Goal: Task Accomplishment & Management: Manage account settings

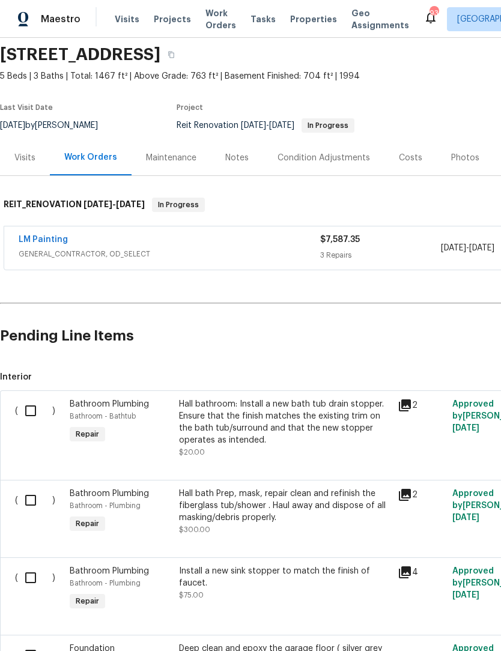
scroll to position [43, 0]
click at [34, 240] on link "LM Painting" at bounding box center [43, 239] width 49 height 8
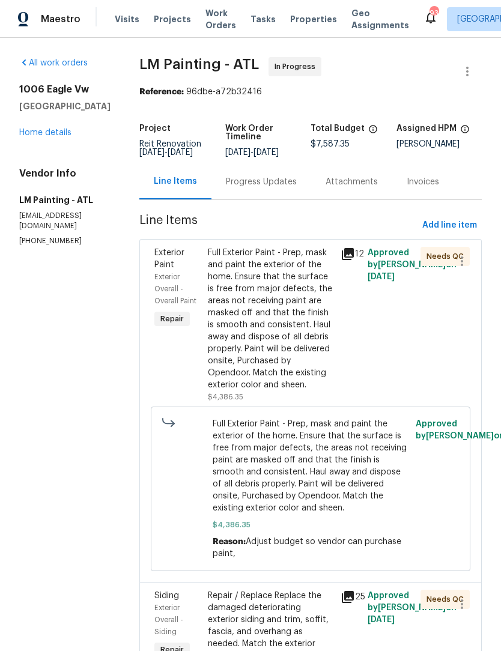
click at [281, 187] on div "Progress Updates" at bounding box center [261, 182] width 71 height 12
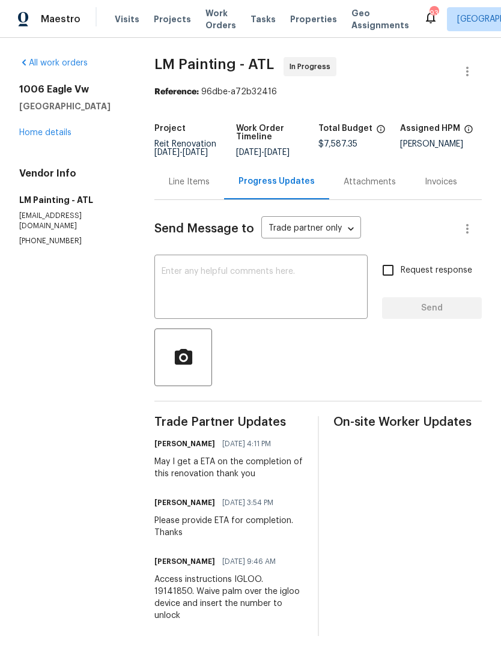
click at [208, 188] on div "Line Items" at bounding box center [189, 182] width 41 height 12
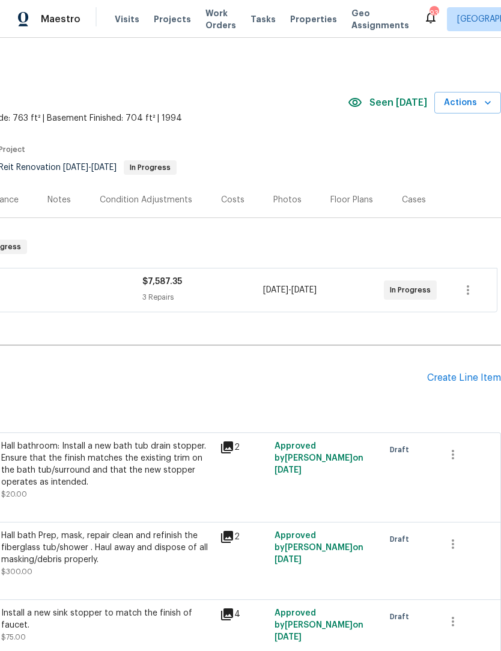
scroll to position [0, 178]
click at [466, 294] on icon "button" at bounding box center [468, 290] width 14 height 14
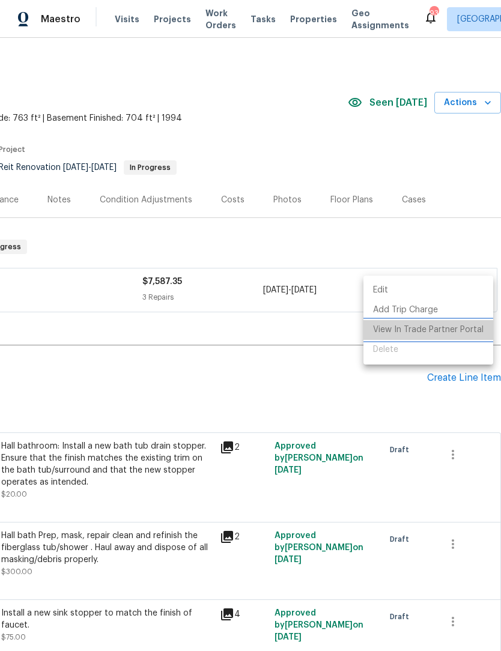
click at [442, 332] on li "View In Trade Partner Portal" at bounding box center [428, 330] width 130 height 20
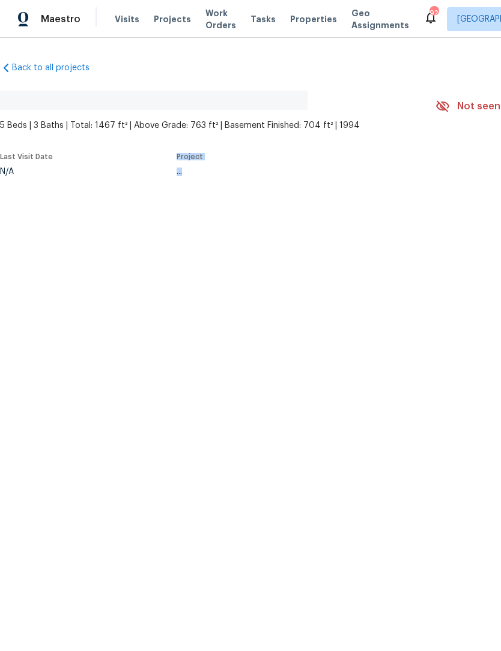
click at [469, 255] on html "Maestro Visits Projects Work Orders Tasks Properties Geo Assignments 92 Atlanta…" at bounding box center [250, 127] width 501 height 255
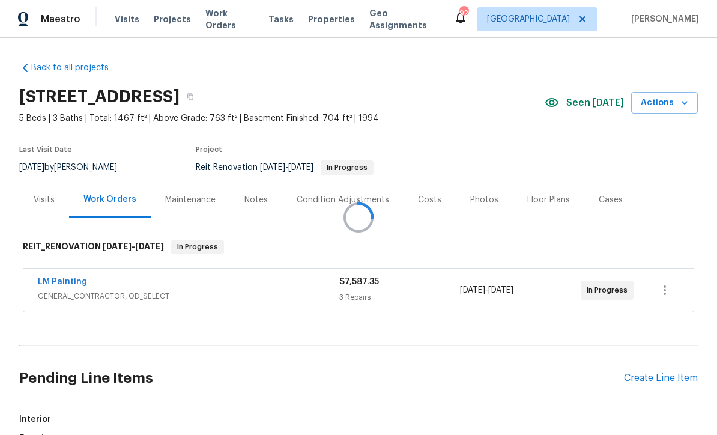
click at [500, 292] on div at bounding box center [358, 217] width 717 height 435
click at [500, 293] on icon "button" at bounding box center [665, 290] width 2 height 10
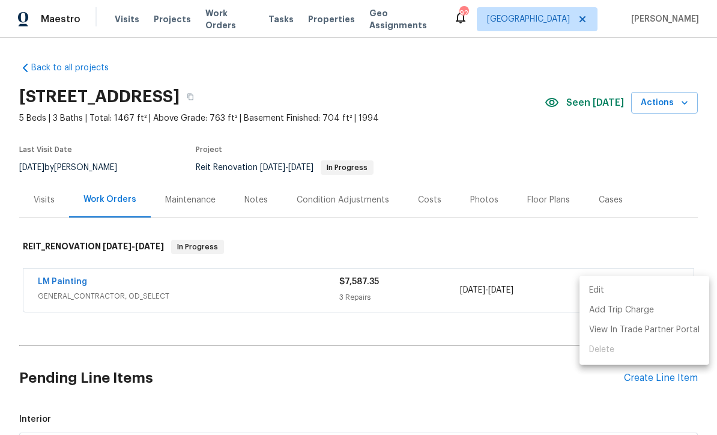
click at [500, 264] on div at bounding box center [358, 217] width 717 height 435
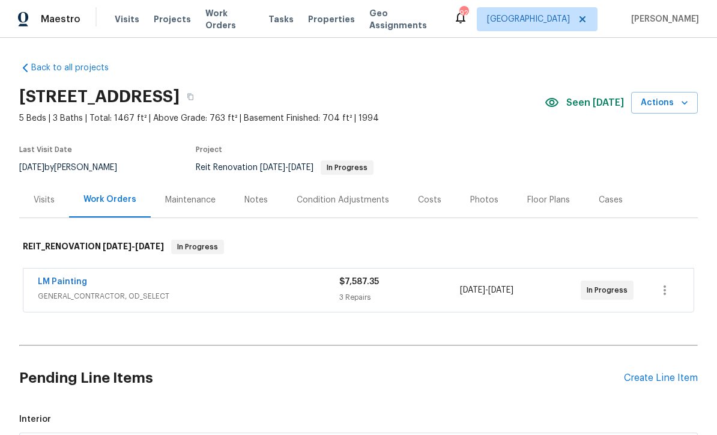
click at [75, 284] on link "LM Painting" at bounding box center [62, 282] width 49 height 8
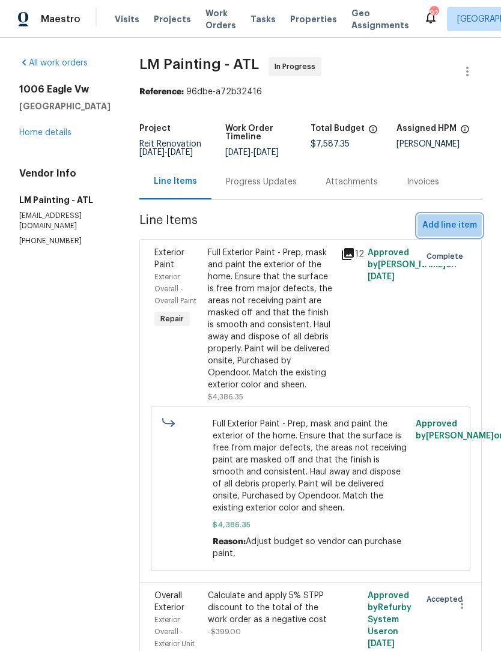
click at [458, 232] on span "Add line item" at bounding box center [449, 225] width 55 height 15
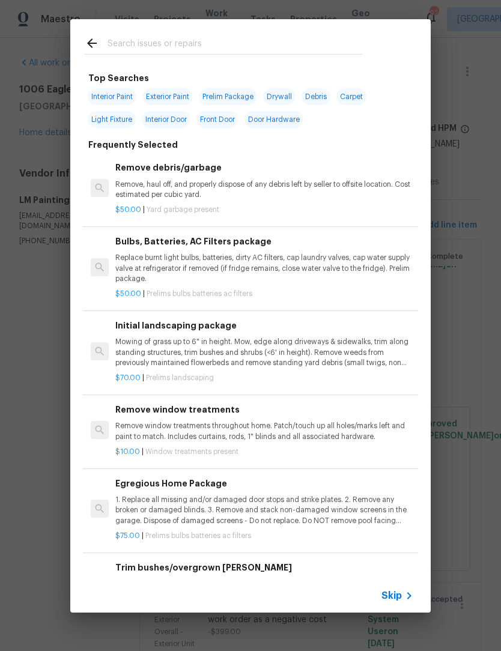
click at [205, 33] on div at bounding box center [223, 42] width 306 height 47
click at [168, 43] on input "text" at bounding box center [235, 45] width 255 height 18
type input "Stpp"
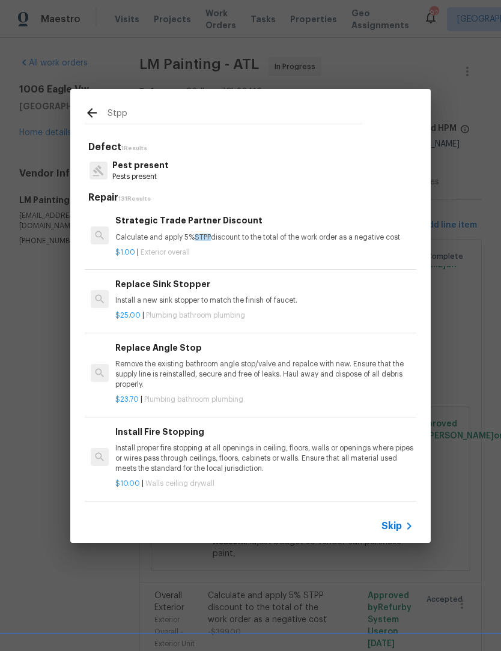
click at [181, 238] on p "Calculate and apply 5% STPP discount to the total of the work order as a negati…" at bounding box center [264, 237] width 298 height 10
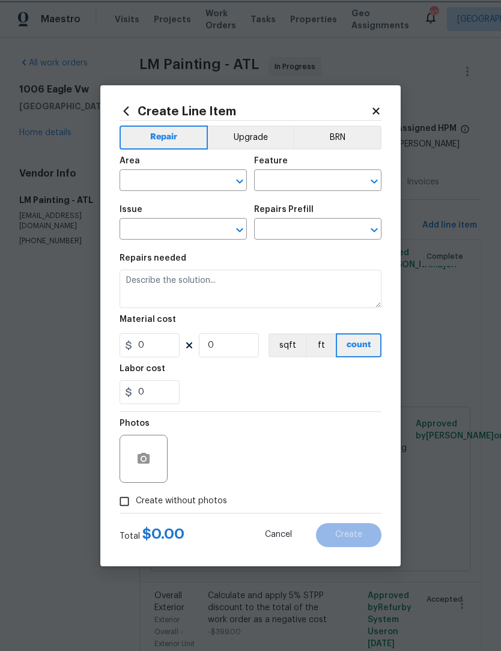
type input "Overall Exterior"
type input "Strategic Trade Partner Discount $1.00"
type textarea "Calculate and apply 5% STPP discount to the total of the work order as a negati…"
type input "1"
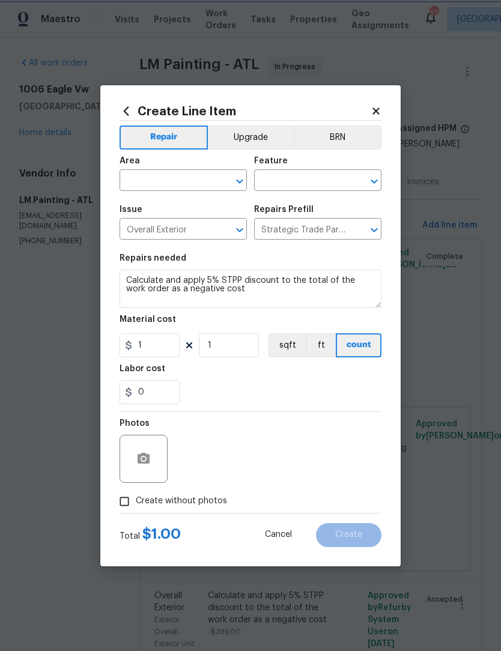
click at [238, 182] on icon "Open" at bounding box center [239, 182] width 7 height 4
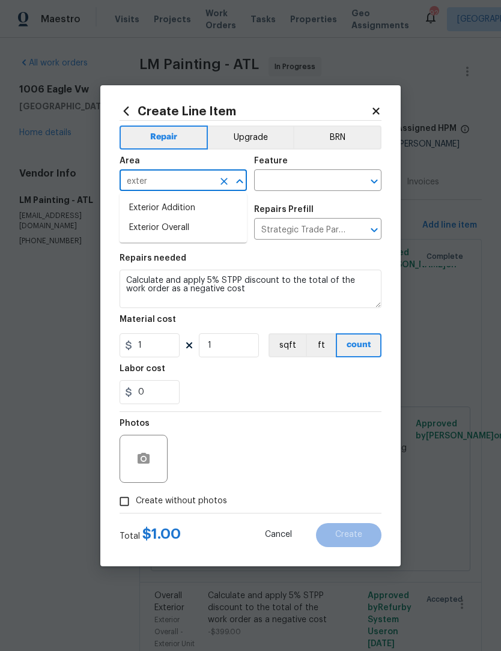
click at [195, 228] on li "Exterior Overall" at bounding box center [183, 228] width 127 height 20
type input "Exterior Overall"
click at [305, 184] on input "text" at bounding box center [301, 181] width 94 height 19
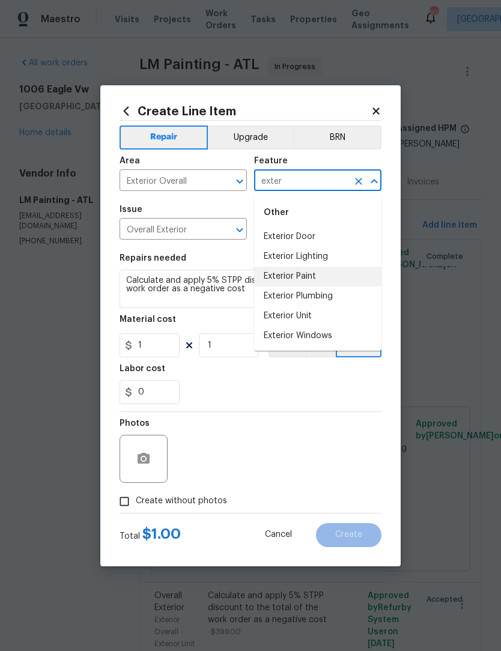
click at [322, 279] on li "Exterior Paint" at bounding box center [317, 277] width 127 height 20
type input "Exterior Paint"
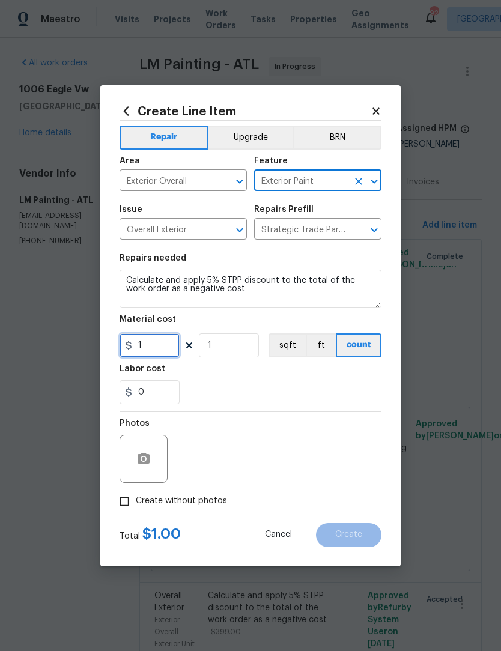
click at [138, 345] on input "1" at bounding box center [150, 345] width 60 height 24
type input "-1"
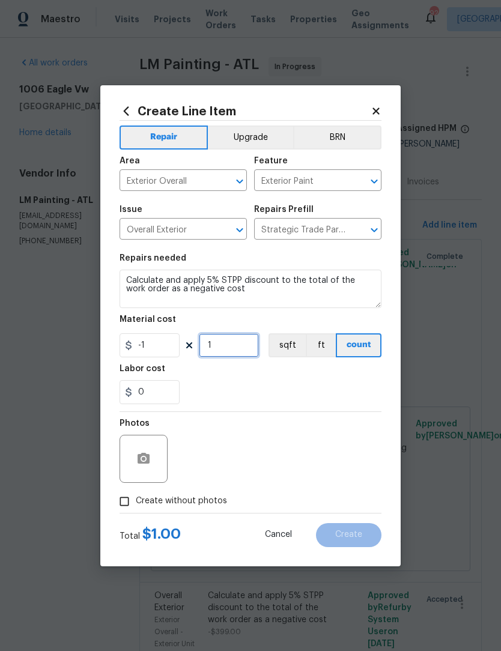
click at [231, 345] on input "1" at bounding box center [229, 345] width 60 height 24
type input "399"
click at [129, 503] on input "Create without photos" at bounding box center [124, 501] width 23 height 23
checkbox input "true"
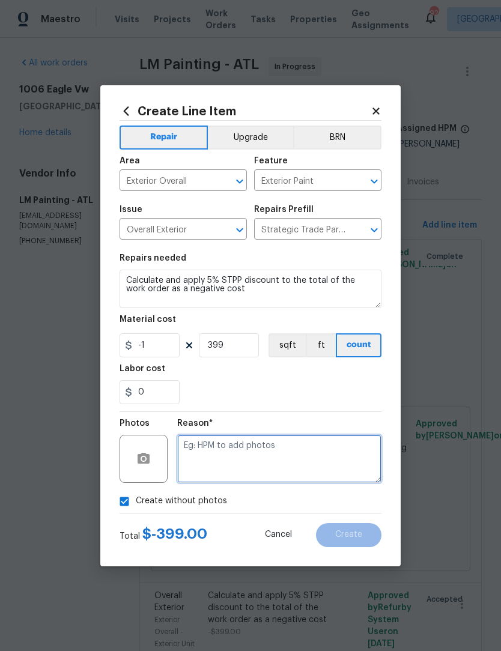
click at [239, 460] on textarea at bounding box center [279, 459] width 204 height 48
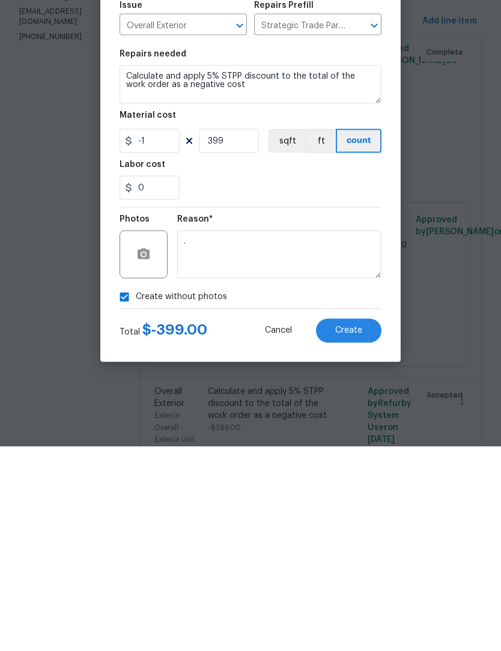
scroll to position [40, 0]
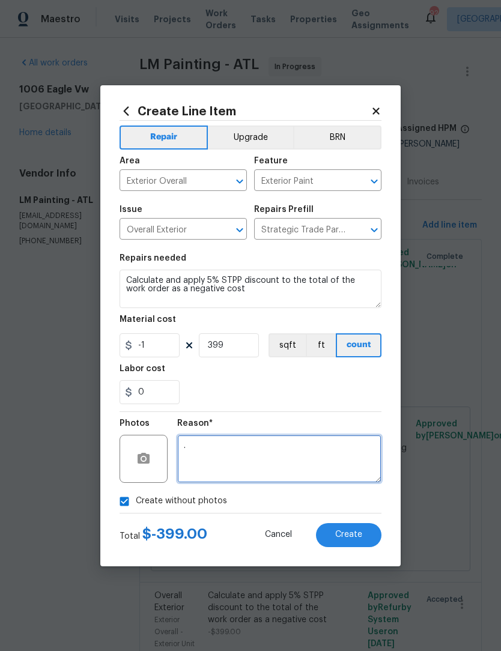
type textarea "."
click at [356, 539] on span "Create" at bounding box center [348, 534] width 27 height 9
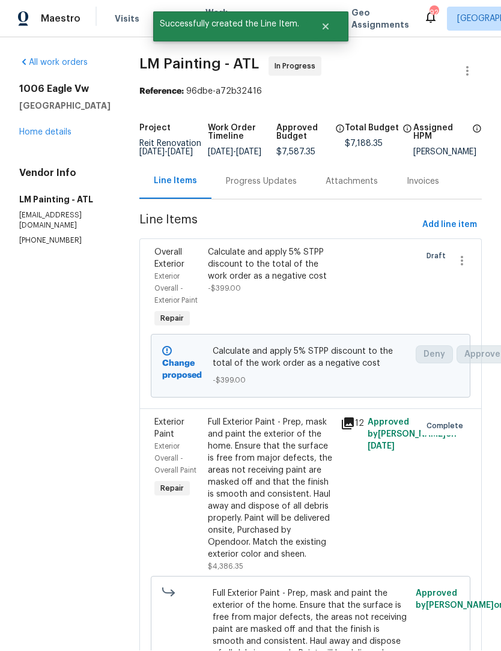
scroll to position [1, 0]
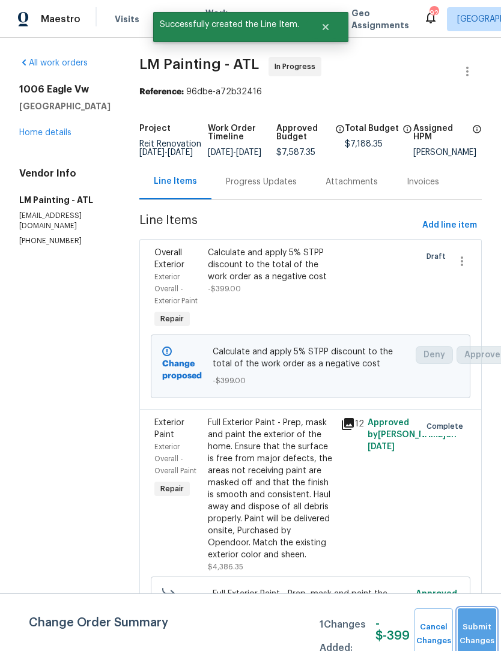
click at [482, 640] on span "Submit Changes" at bounding box center [477, 635] width 26 height 28
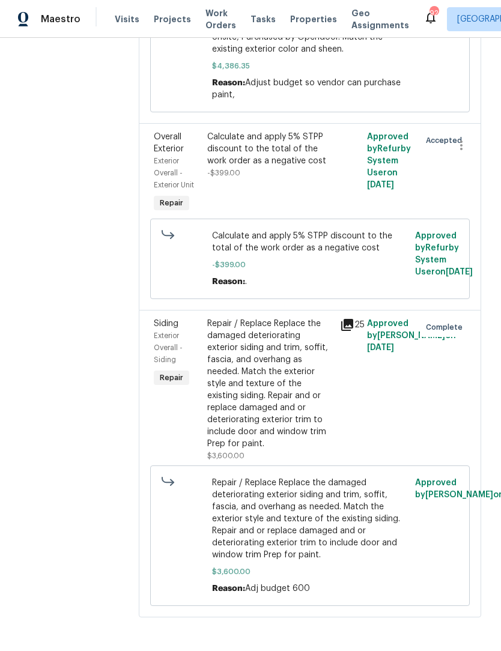
scroll to position [657, 2]
click at [462, 153] on icon "button" at bounding box center [460, 145] width 14 height 14
click at [482, 273] on div at bounding box center [250, 325] width 501 height 651
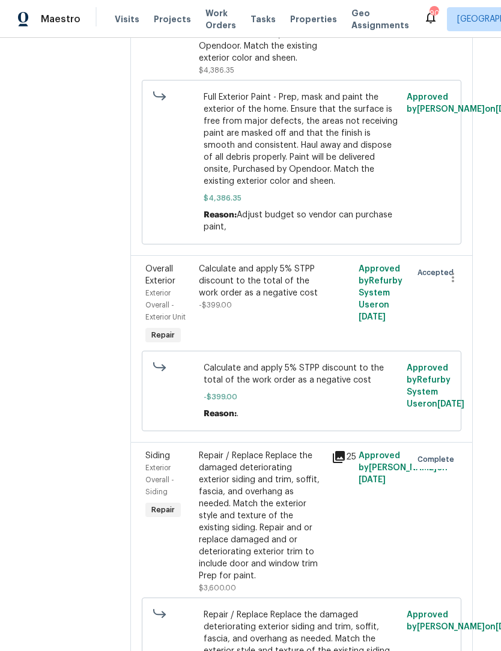
scroll to position [497, 10]
click at [455, 285] on icon "button" at bounding box center [452, 277] width 14 height 14
click at [464, 366] on li "Cancel" at bounding box center [464, 370] width 46 height 20
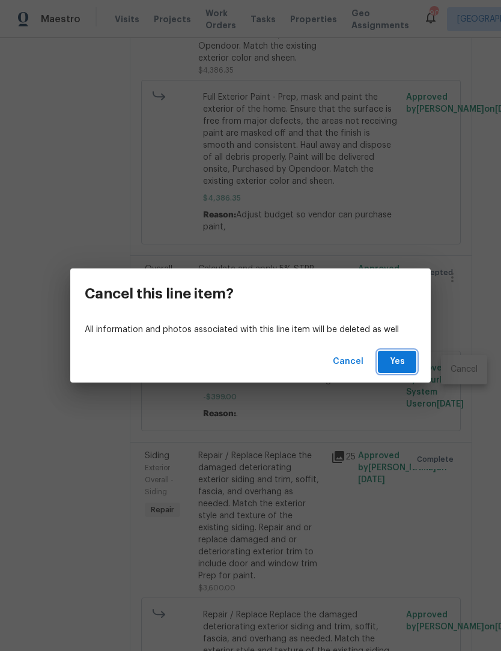
click at [393, 353] on button "Yes" at bounding box center [397, 362] width 38 height 22
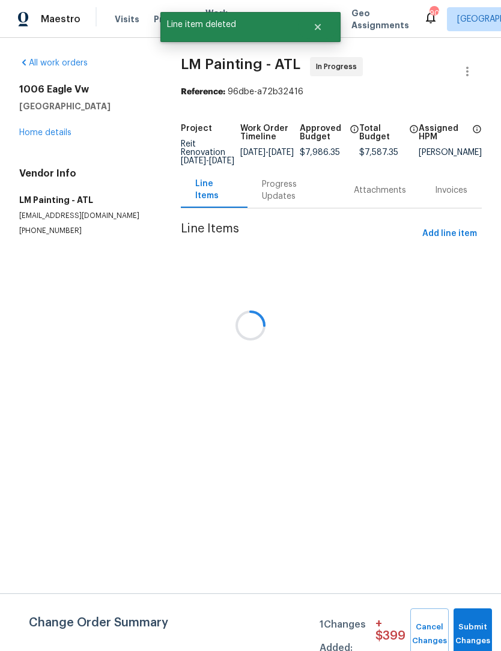
scroll to position [0, 0]
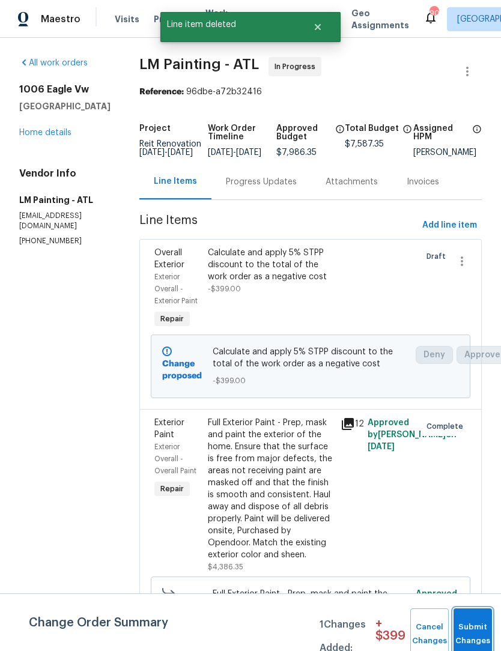
click at [472, 630] on button "Submit Changes" at bounding box center [473, 635] width 38 height 52
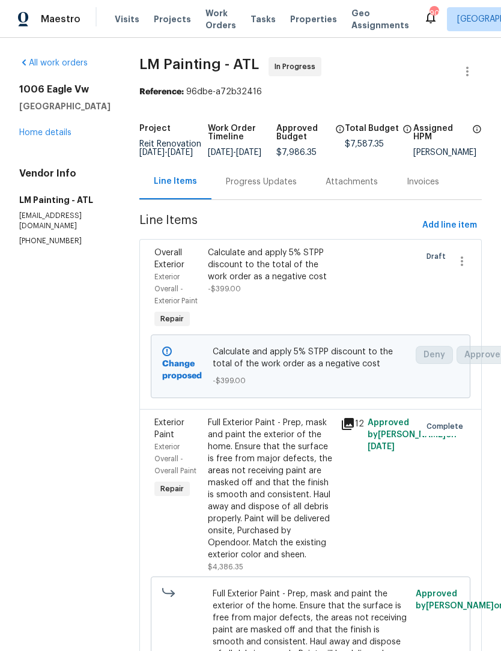
click at [470, 628] on div "Exterior Paint Exterior Overall - Overall Paint Repair Full Exterior Paint - Pr…" at bounding box center [310, 580] width 342 height 343
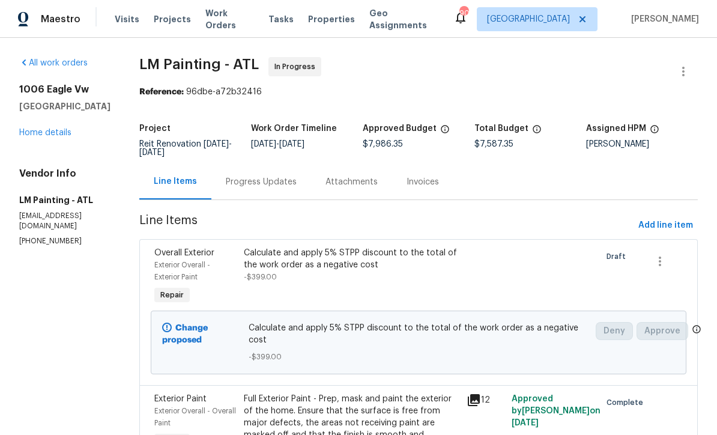
click at [364, 270] on div "Calculate and apply 5% STPP discount to the total of the work order as a negati…" at bounding box center [352, 259] width 216 height 24
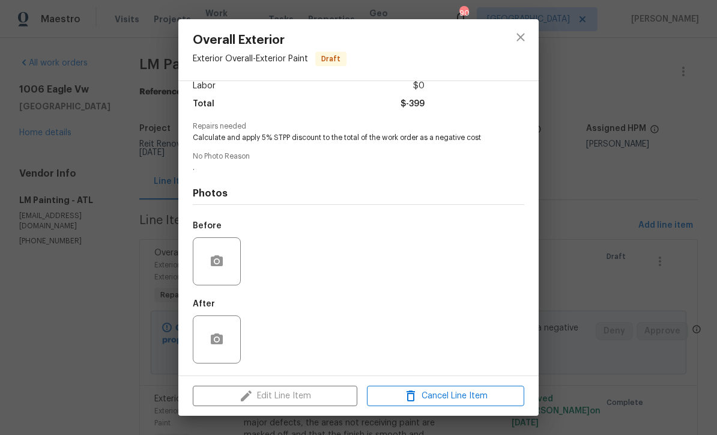
scroll to position [92, 0]
click at [223, 338] on icon "button" at bounding box center [217, 339] width 14 height 14
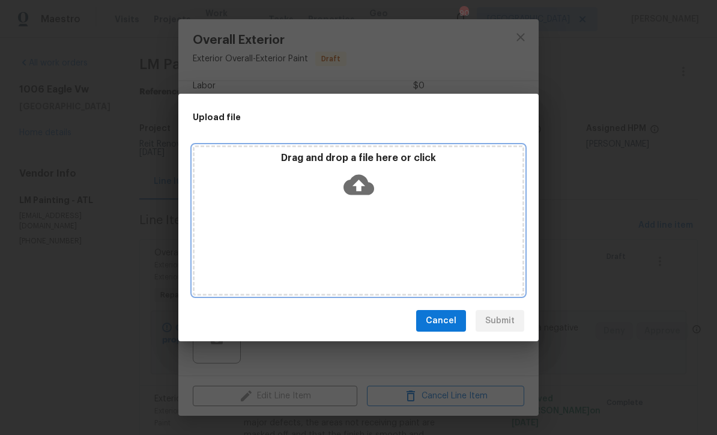
click at [363, 181] on icon at bounding box center [359, 185] width 31 height 20
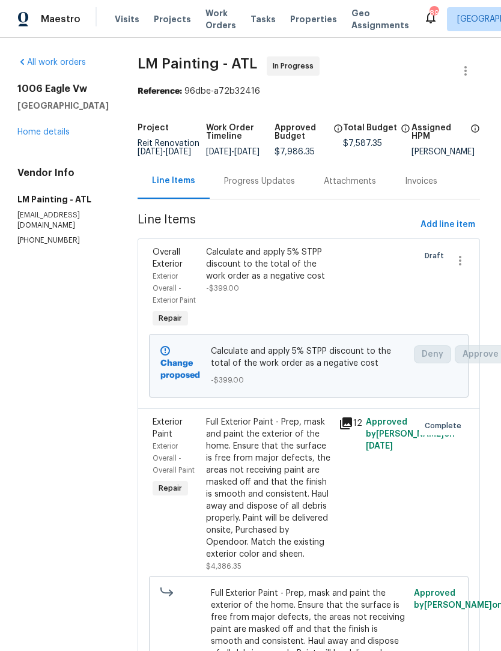
scroll to position [1, 0]
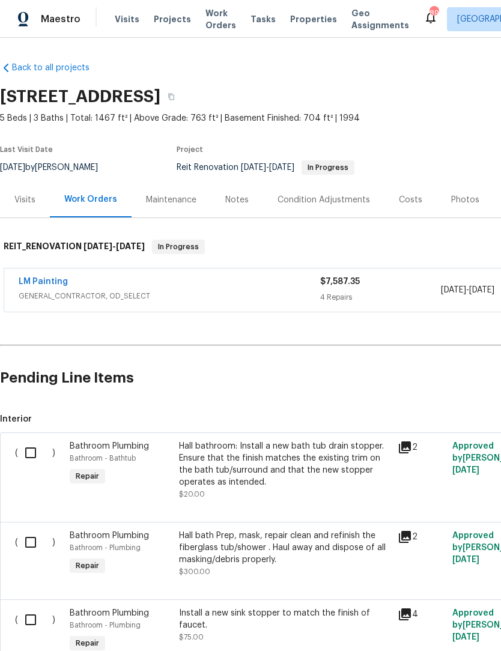
click at [26, 283] on link "LM Painting" at bounding box center [43, 282] width 49 height 8
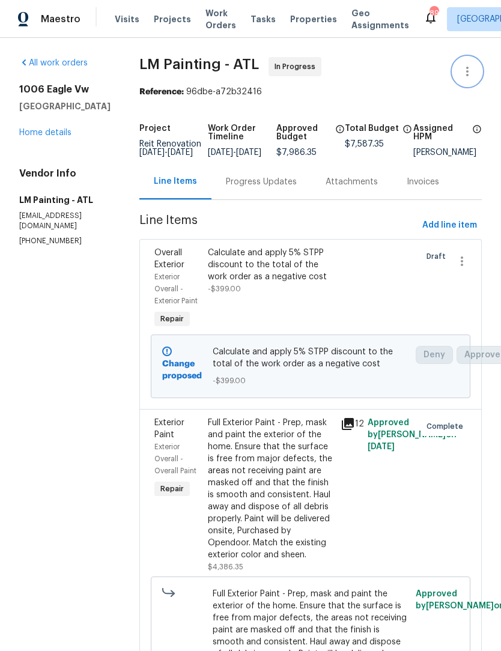
click at [467, 62] on button "button" at bounding box center [467, 71] width 29 height 29
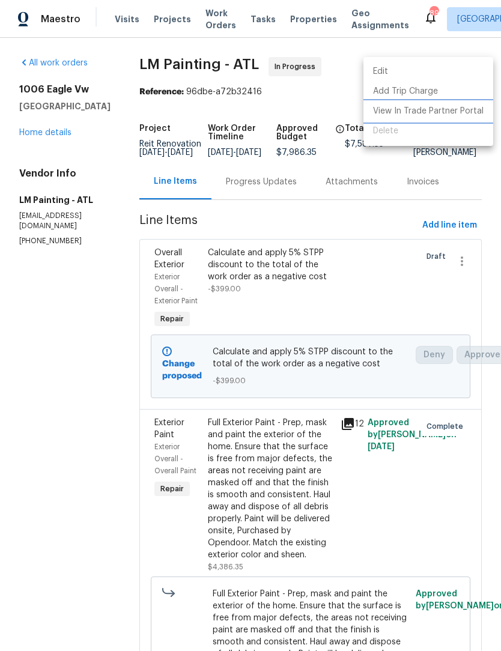
click at [448, 115] on li "View In Trade Partner Portal" at bounding box center [428, 112] width 130 height 20
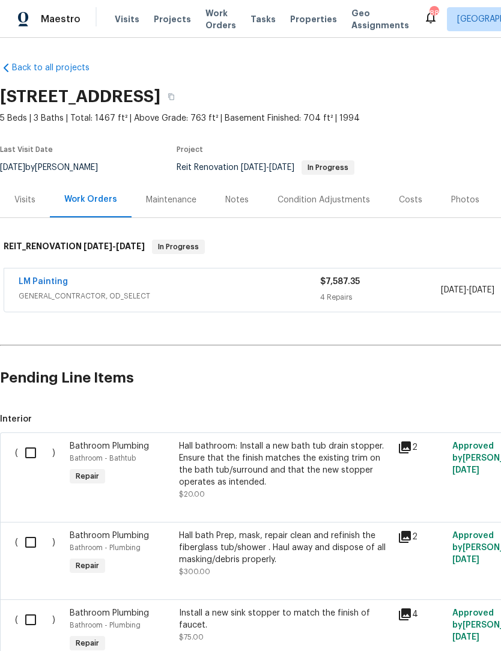
click at [53, 282] on link "LM Painting" at bounding box center [43, 282] width 49 height 8
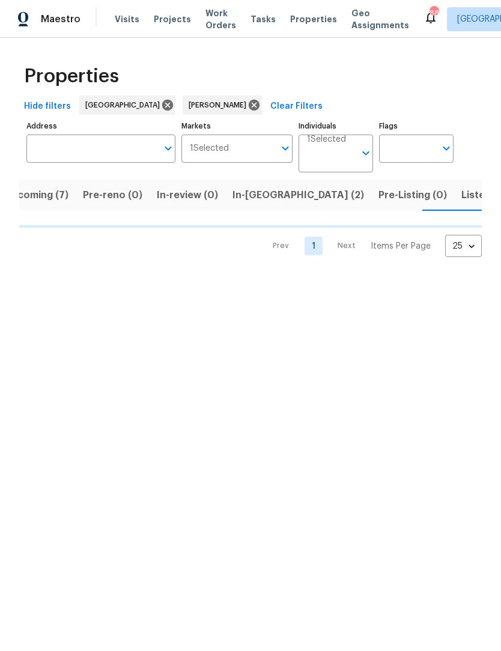
scroll to position [0, 22]
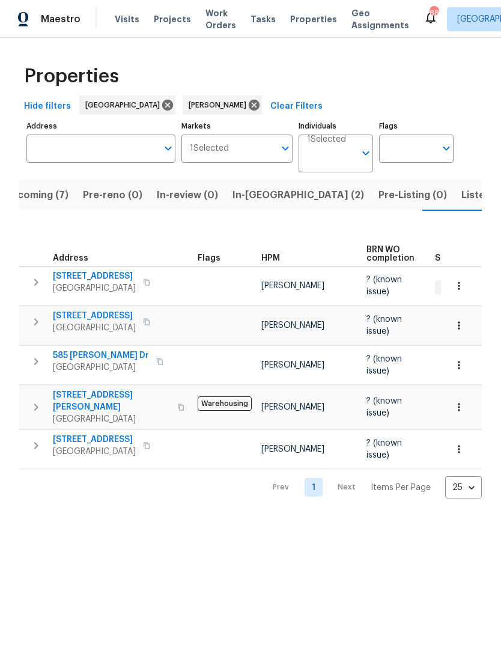
click at [462, 281] on icon "button" at bounding box center [459, 286] width 12 height 12
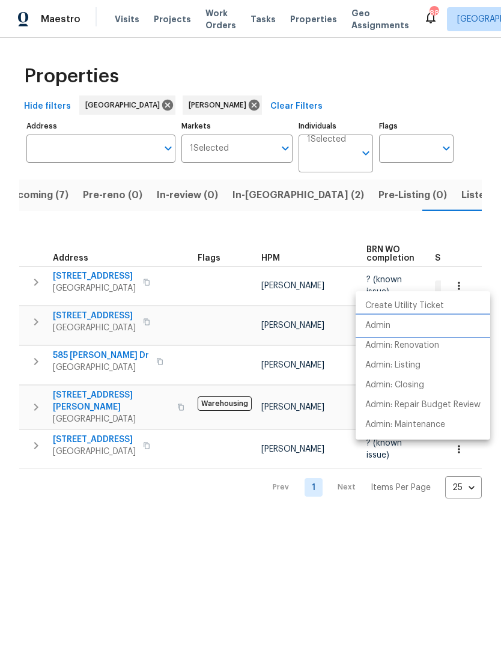
click at [390, 324] on p "Admin" at bounding box center [377, 326] width 25 height 13
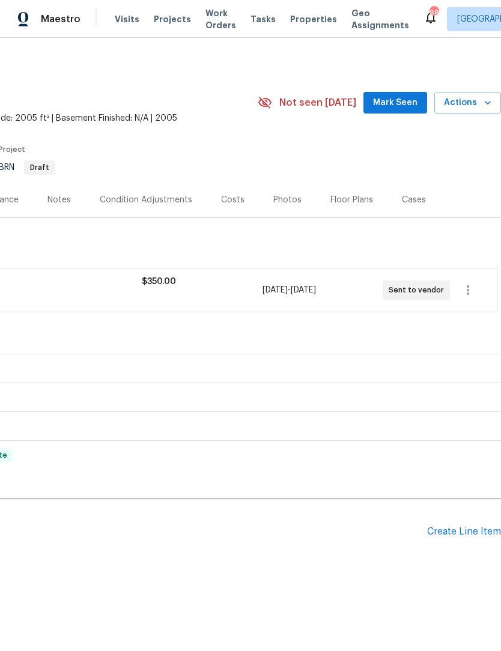
scroll to position [0, 178]
click at [410, 102] on span "Mark Seen" at bounding box center [395, 103] width 44 height 15
click at [293, 197] on div "Photos" at bounding box center [287, 200] width 28 height 12
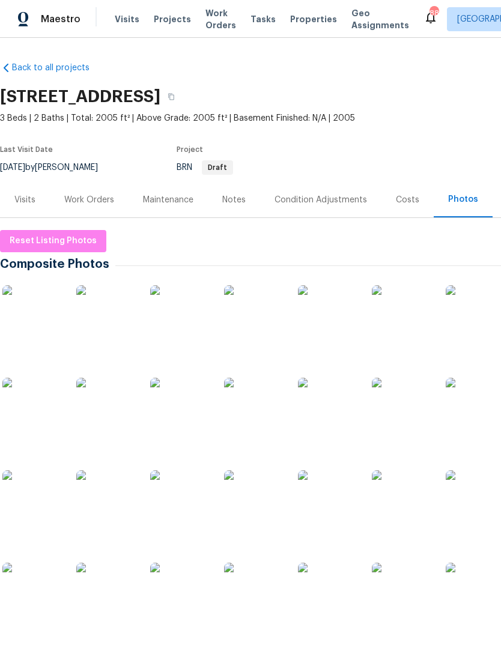
click at [197, 329] on img at bounding box center [180, 315] width 60 height 60
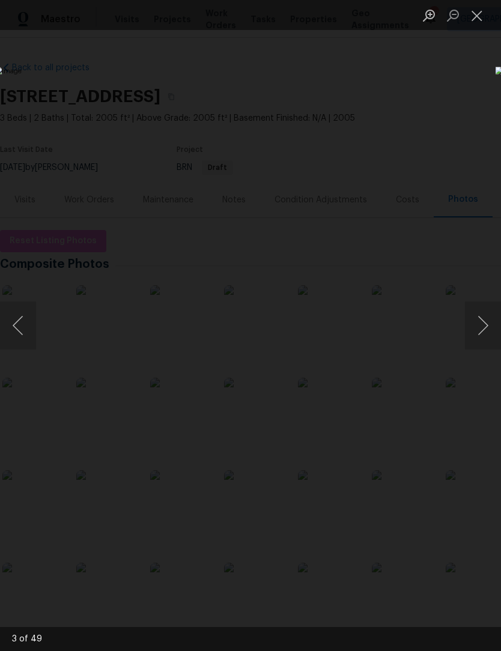
click at [481, 13] on button "Close lightbox" at bounding box center [477, 15] width 24 height 21
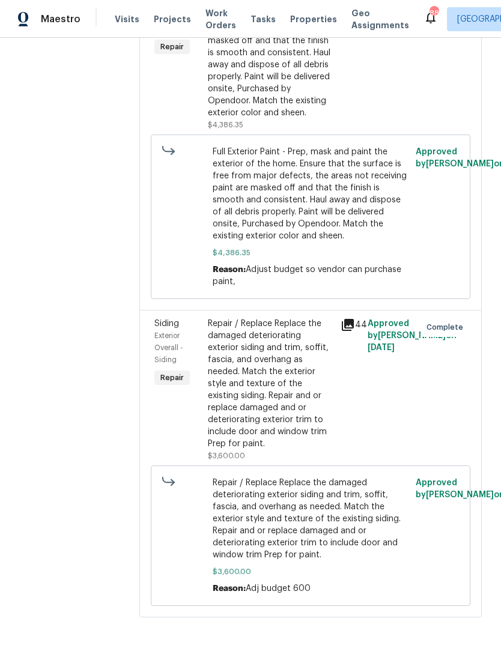
scroll to position [520, 0]
